Goal: Transaction & Acquisition: Purchase product/service

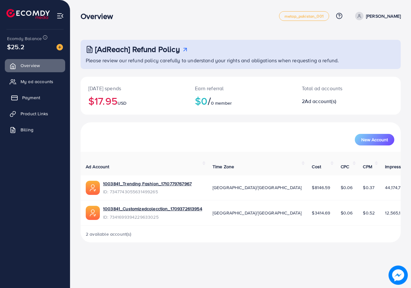
click at [20, 97] on link "Payment" at bounding box center [35, 97] width 60 height 13
